Goal: Information Seeking & Learning: Learn about a topic

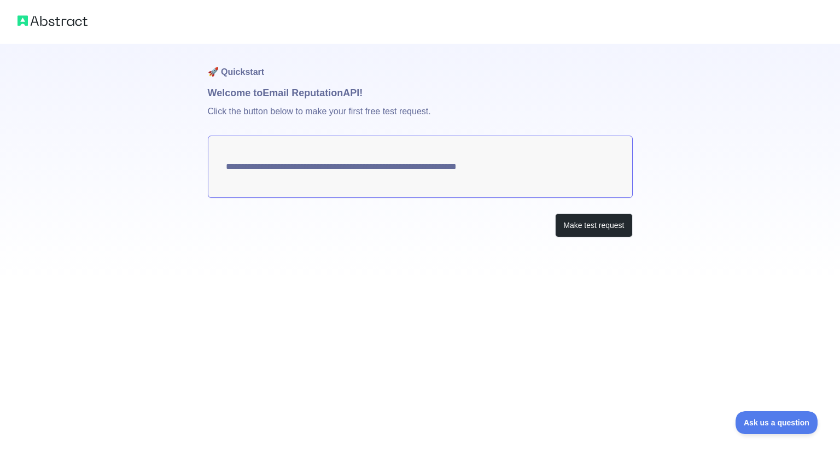
click at [403, 166] on textarea "**********" at bounding box center [420, 167] width 425 height 62
drag, startPoint x: 519, startPoint y: 167, endPoint x: 258, endPoint y: 171, distance: 260.4
click at [258, 171] on textarea "**********" at bounding box center [420, 167] width 425 height 62
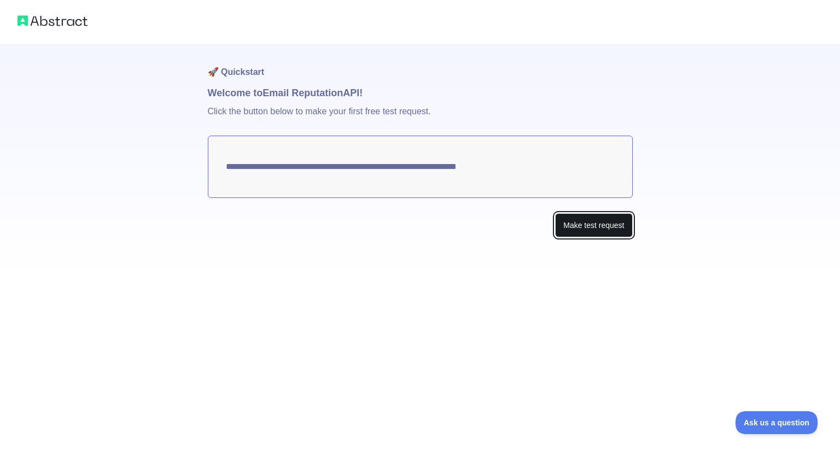
click at [586, 232] on button "Make test request" at bounding box center [593, 225] width 77 height 25
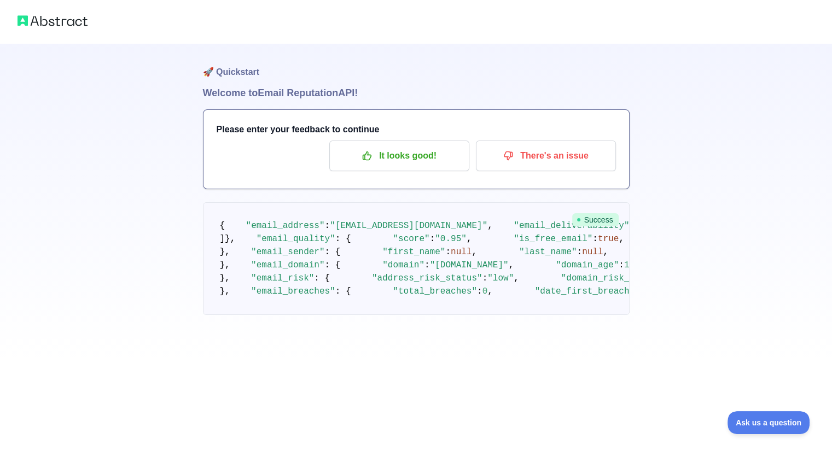
scroll to position [369, 0]
click at [479, 273] on pre "{ "email_address" : "[EMAIL_ADDRESS][DOMAIN_NAME]" , "email_deliverability" : {…" at bounding box center [416, 258] width 427 height 113
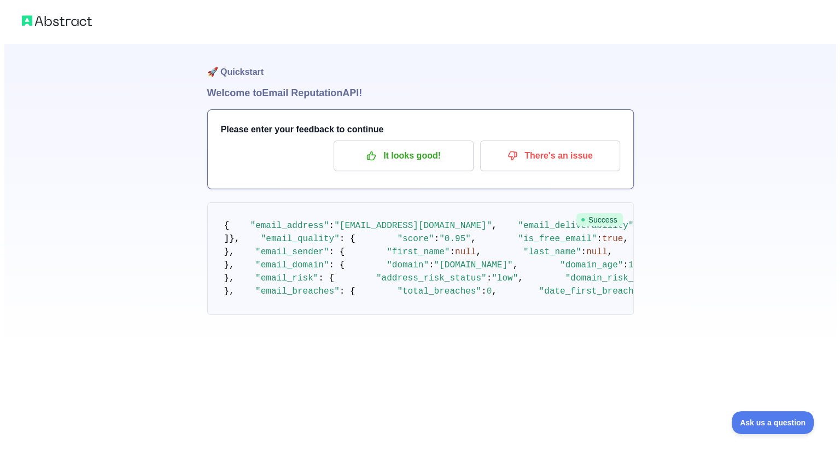
scroll to position [0, 0]
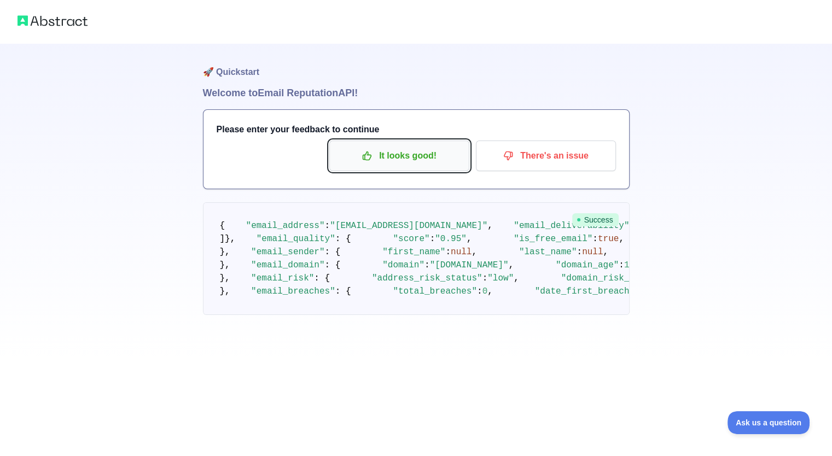
click at [410, 154] on p "It looks good!" at bounding box center [399, 156] width 124 height 19
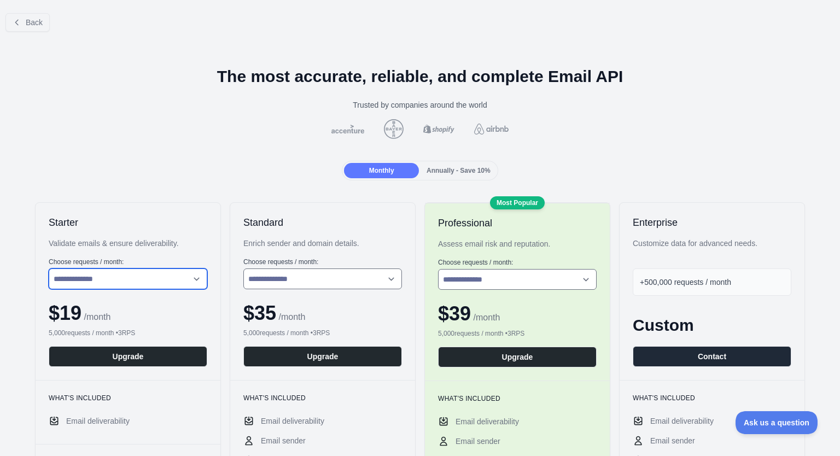
click at [173, 280] on select "**********" at bounding box center [128, 279] width 159 height 21
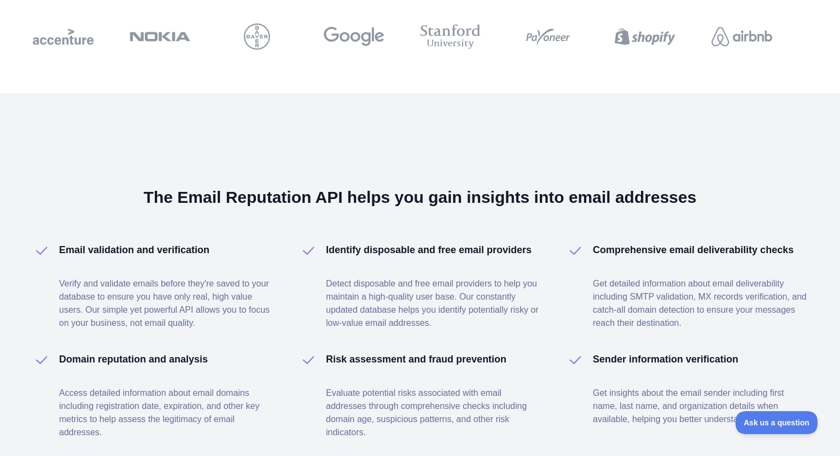
scroll to position [1479, 0]
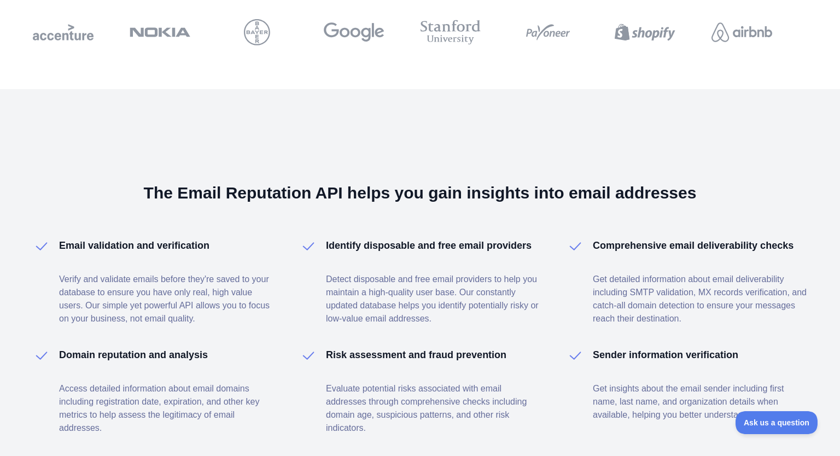
click at [0, 169] on div "The Email Reputation API helps you gain insights into email addresses Email val…" at bounding box center [420, 309] width 840 height 440
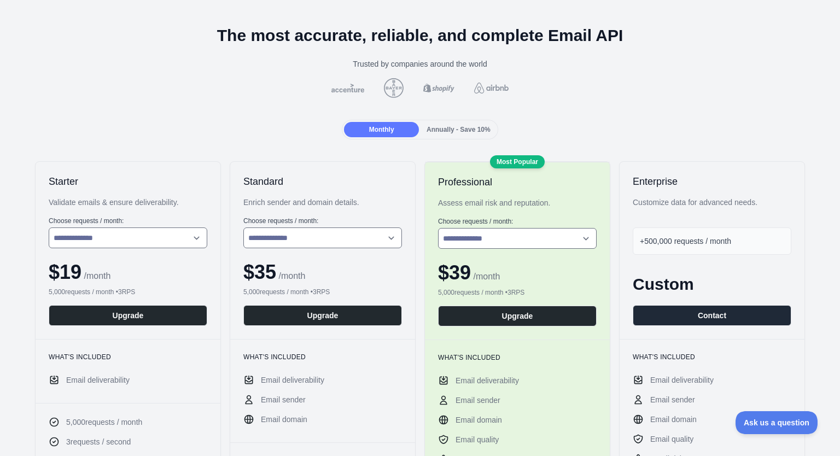
scroll to position [0, 0]
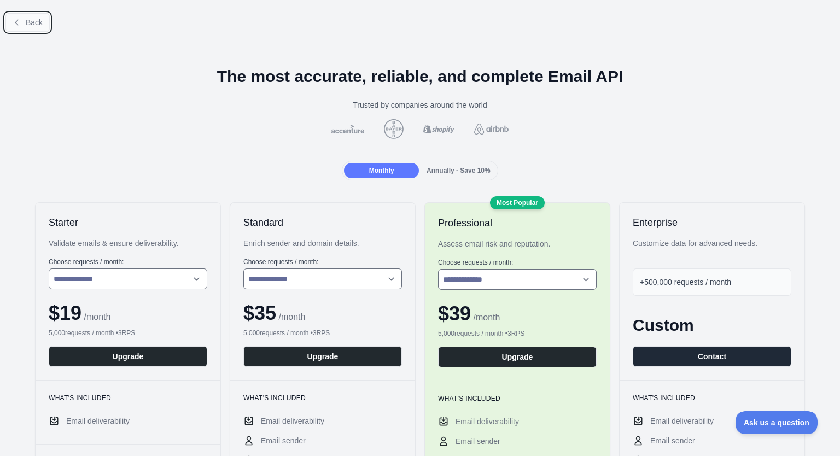
click at [33, 21] on span "Back" at bounding box center [34, 22] width 17 height 9
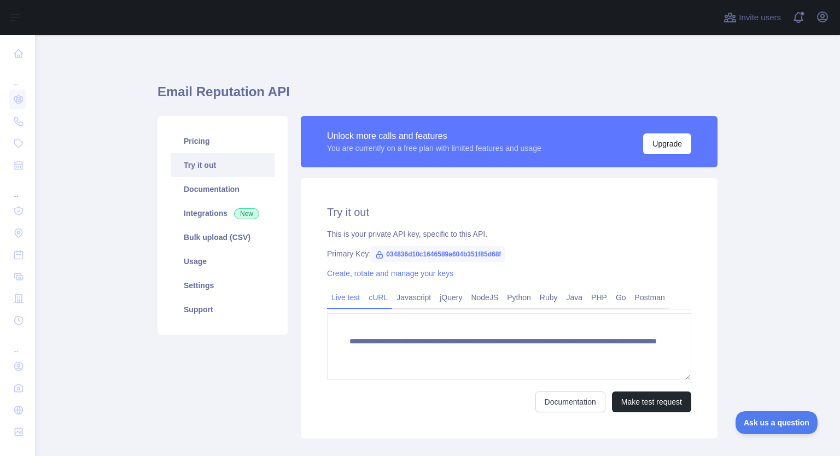
click at [371, 300] on link "cURL" at bounding box center [378, 298] width 28 height 18
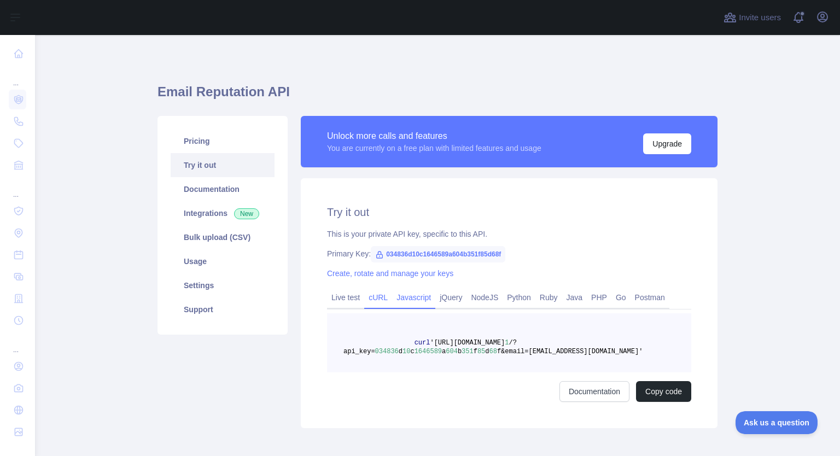
click at [404, 296] on link "Javascript" at bounding box center [413, 298] width 43 height 18
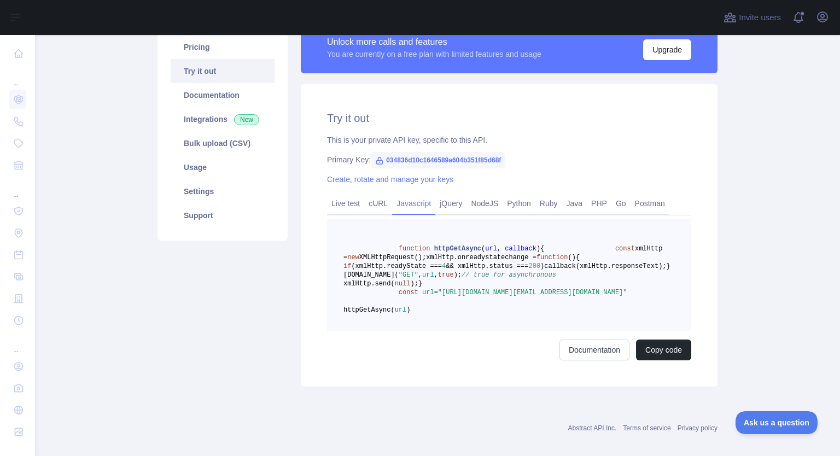
scroll to position [94, 0]
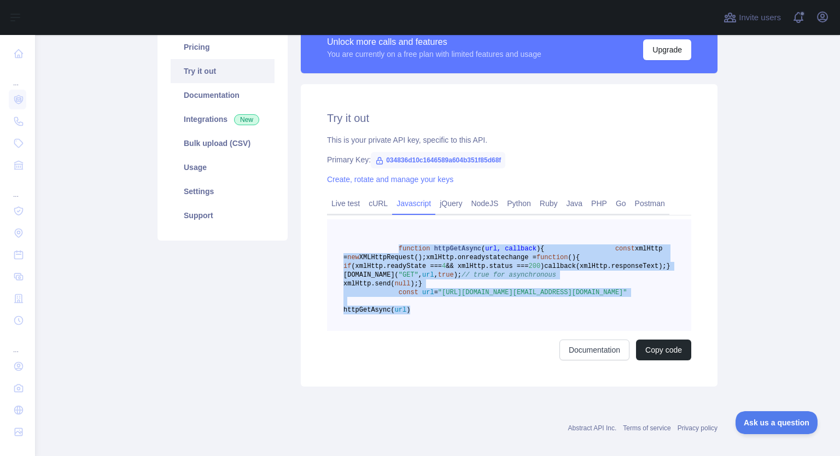
drag, startPoint x: 390, startPoint y: 248, endPoint x: 473, endPoint y: 365, distance: 143.7
click at [473, 331] on pre "function httpGetAsync ( url, callback ) { const xmlHttp = new XMLHttpRequest();…" at bounding box center [509, 275] width 364 height 112
copy code "function httpGetAsync ( url, callback ) { const xmlHttp = new XMLHttpRequest();…"
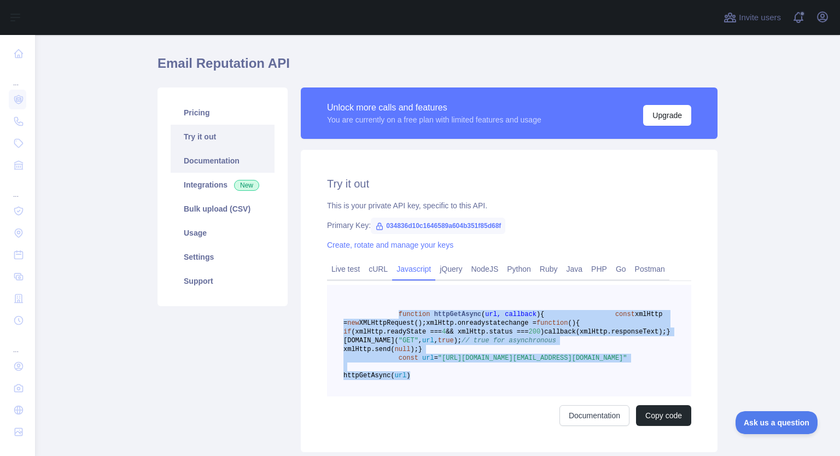
scroll to position [22, 0]
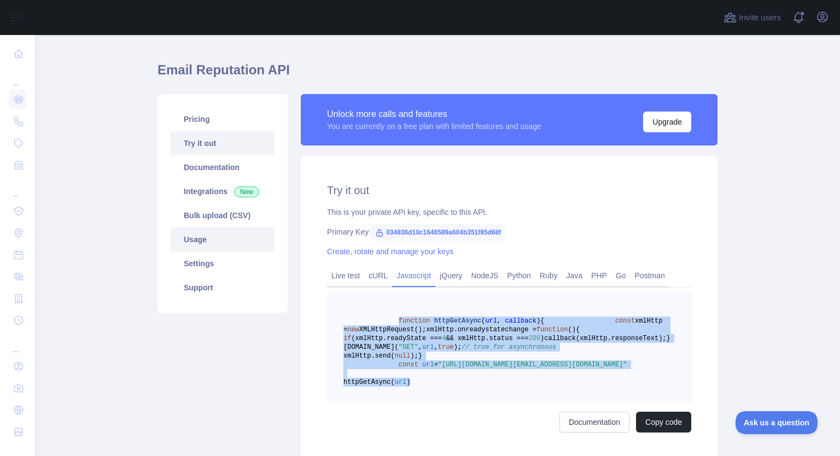
click at [195, 242] on link "Usage" at bounding box center [223, 240] width 104 height 24
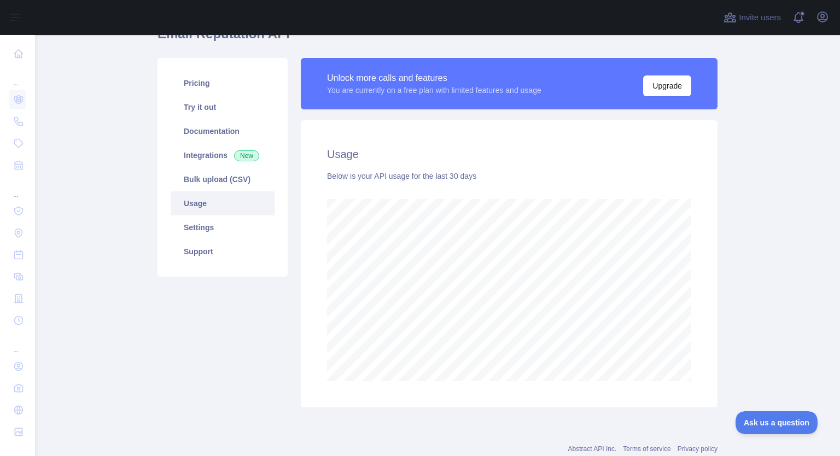
scroll to position [19, 0]
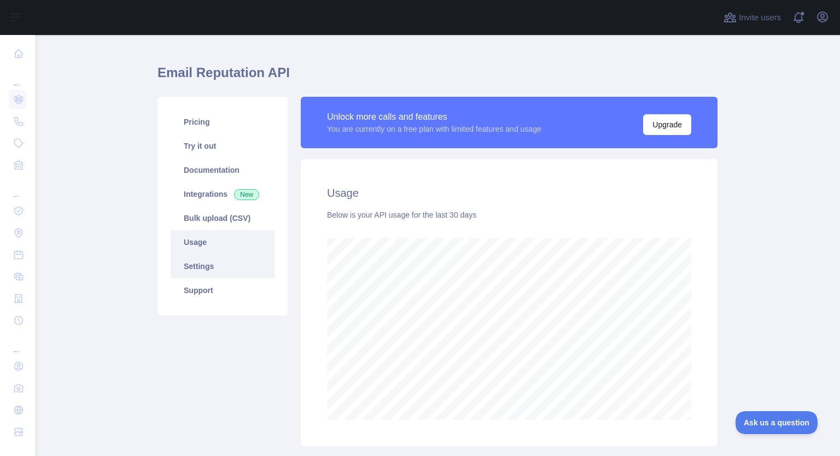
click at [227, 261] on link "Settings" at bounding box center [223, 266] width 104 height 24
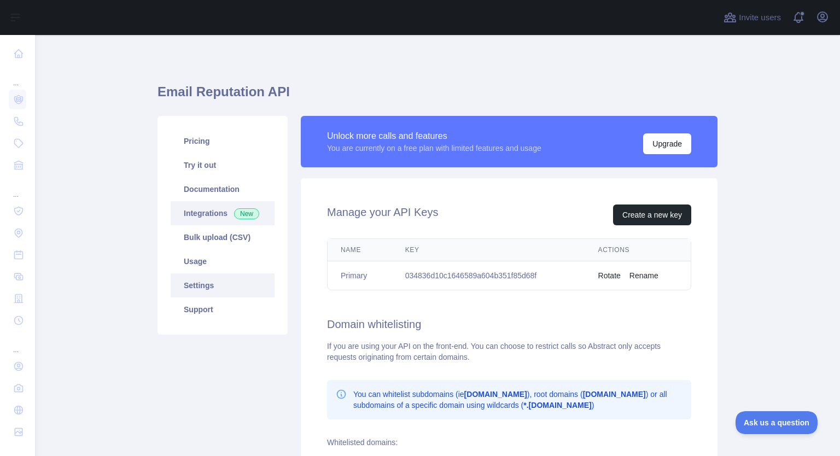
click at [199, 213] on link "Integrations New" at bounding box center [223, 213] width 104 height 24
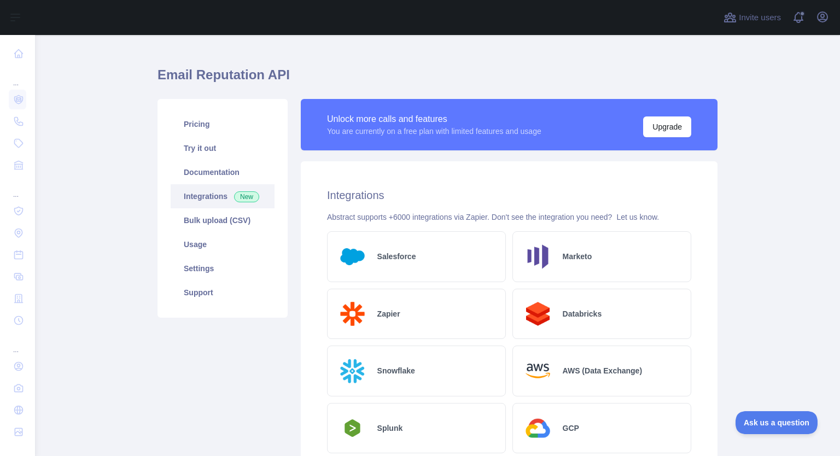
scroll to position [16, 0]
click at [217, 172] on link "Documentation" at bounding box center [223, 173] width 104 height 24
click at [203, 152] on link "Try it out" at bounding box center [223, 149] width 104 height 24
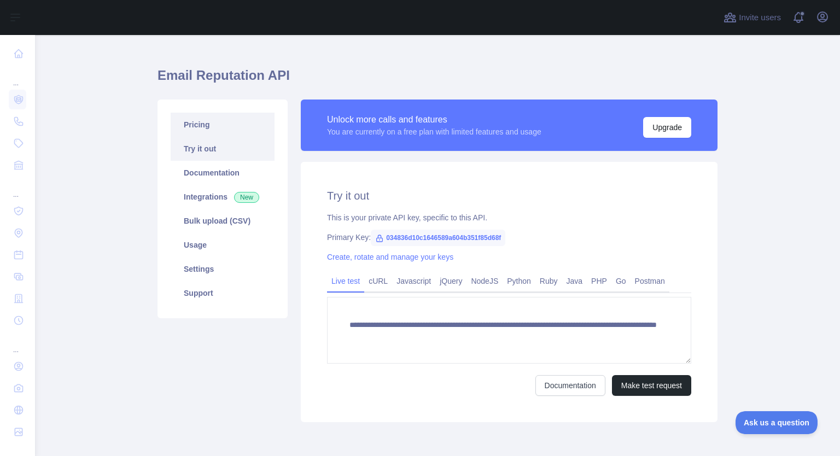
click at [202, 127] on link "Pricing" at bounding box center [223, 125] width 104 height 24
